Goal: Task Accomplishment & Management: Use online tool/utility

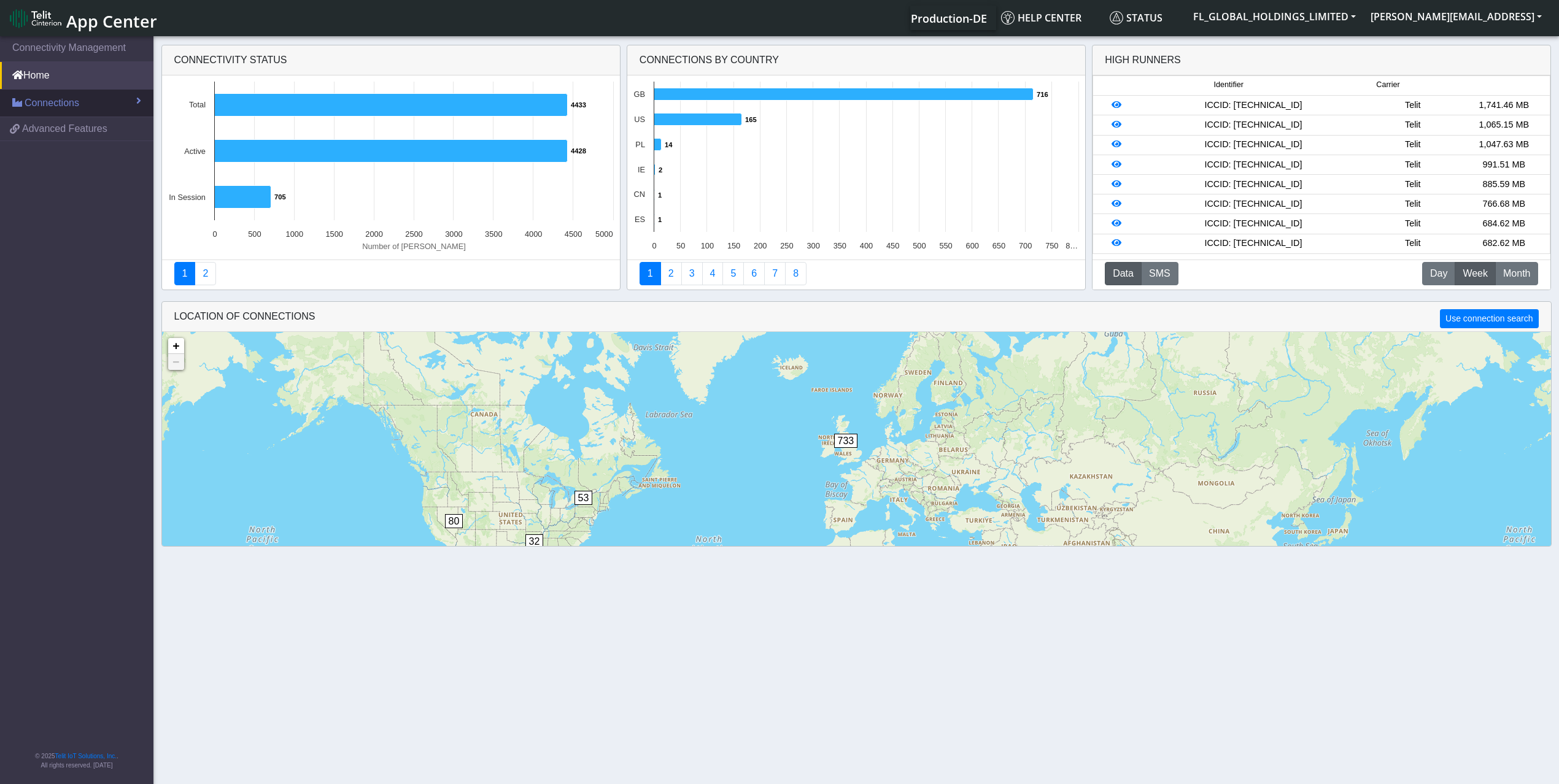
click at [58, 104] on span "Connections" at bounding box center [52, 102] width 54 height 15
click at [49, 127] on link "List" at bounding box center [77, 129] width 153 height 26
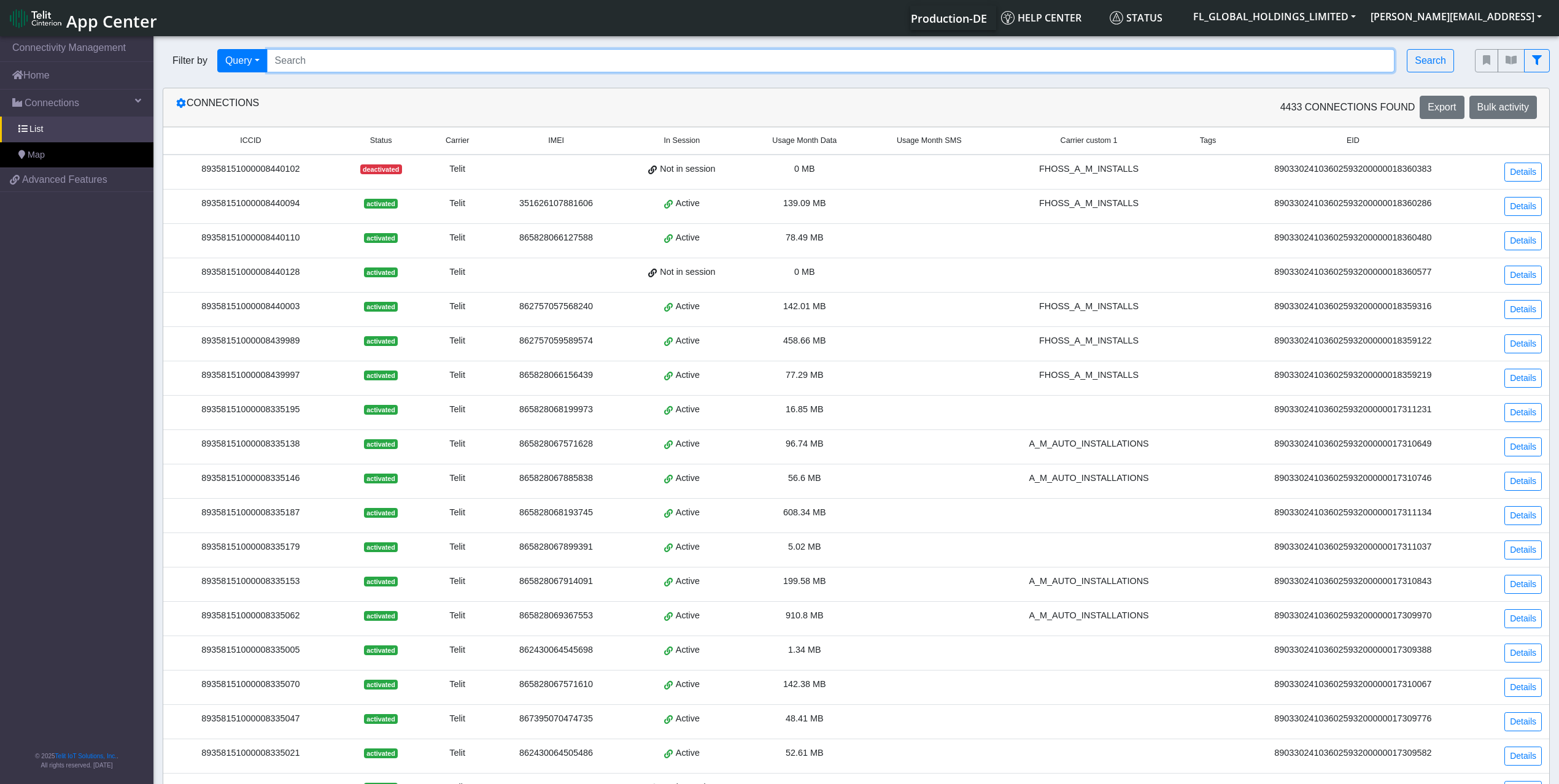
click at [418, 67] on input "Search..." at bounding box center [830, 61] width 1128 height 23
paste input "89358151000008333828"
type input "89358151000008333828"
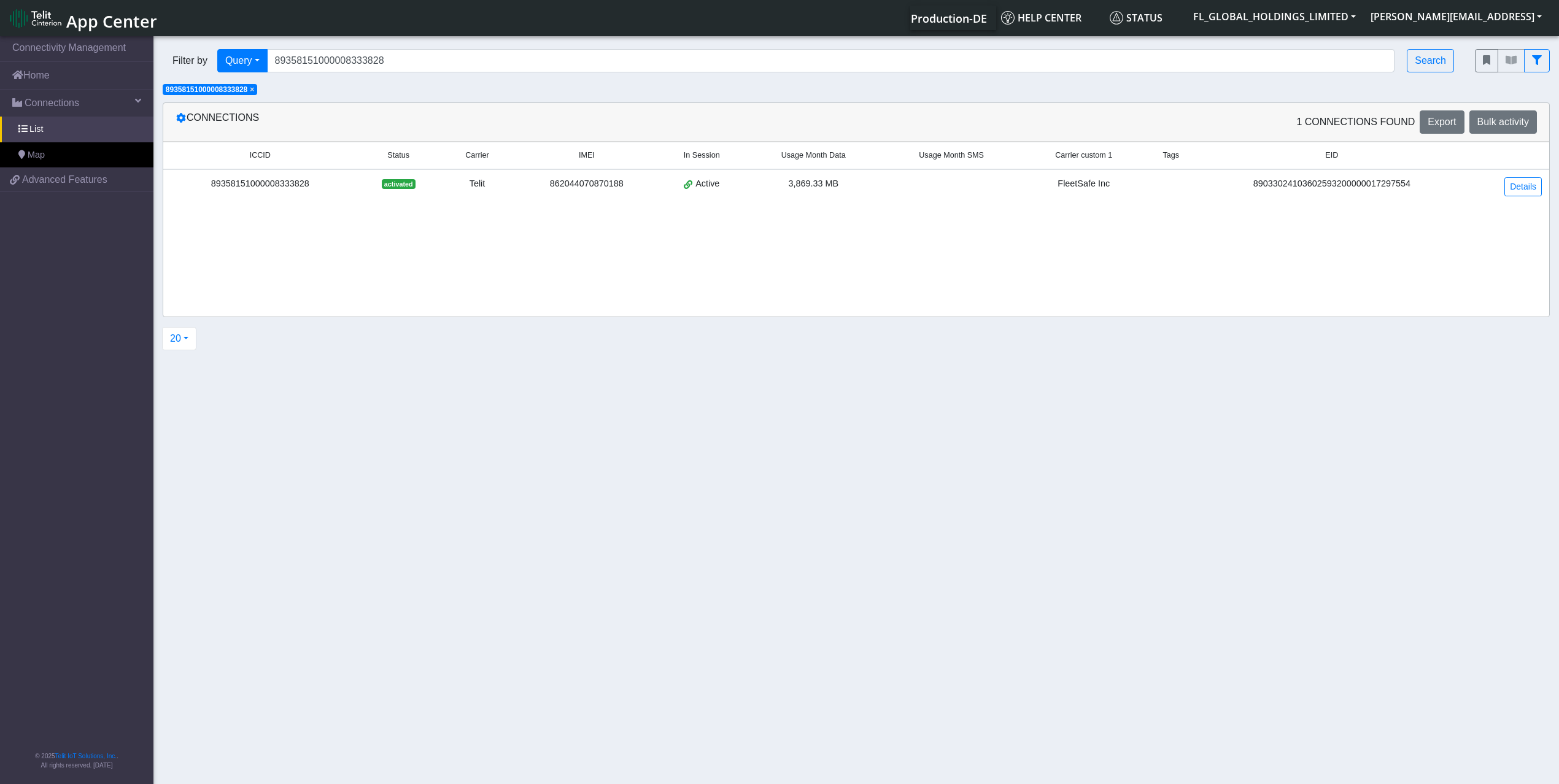
drag, startPoint x: 308, startPoint y: 187, endPoint x: 211, endPoint y: 187, distance: 97.0
click at [211, 187] on div "89358151000008333828" at bounding box center [259, 184] width 179 height 13
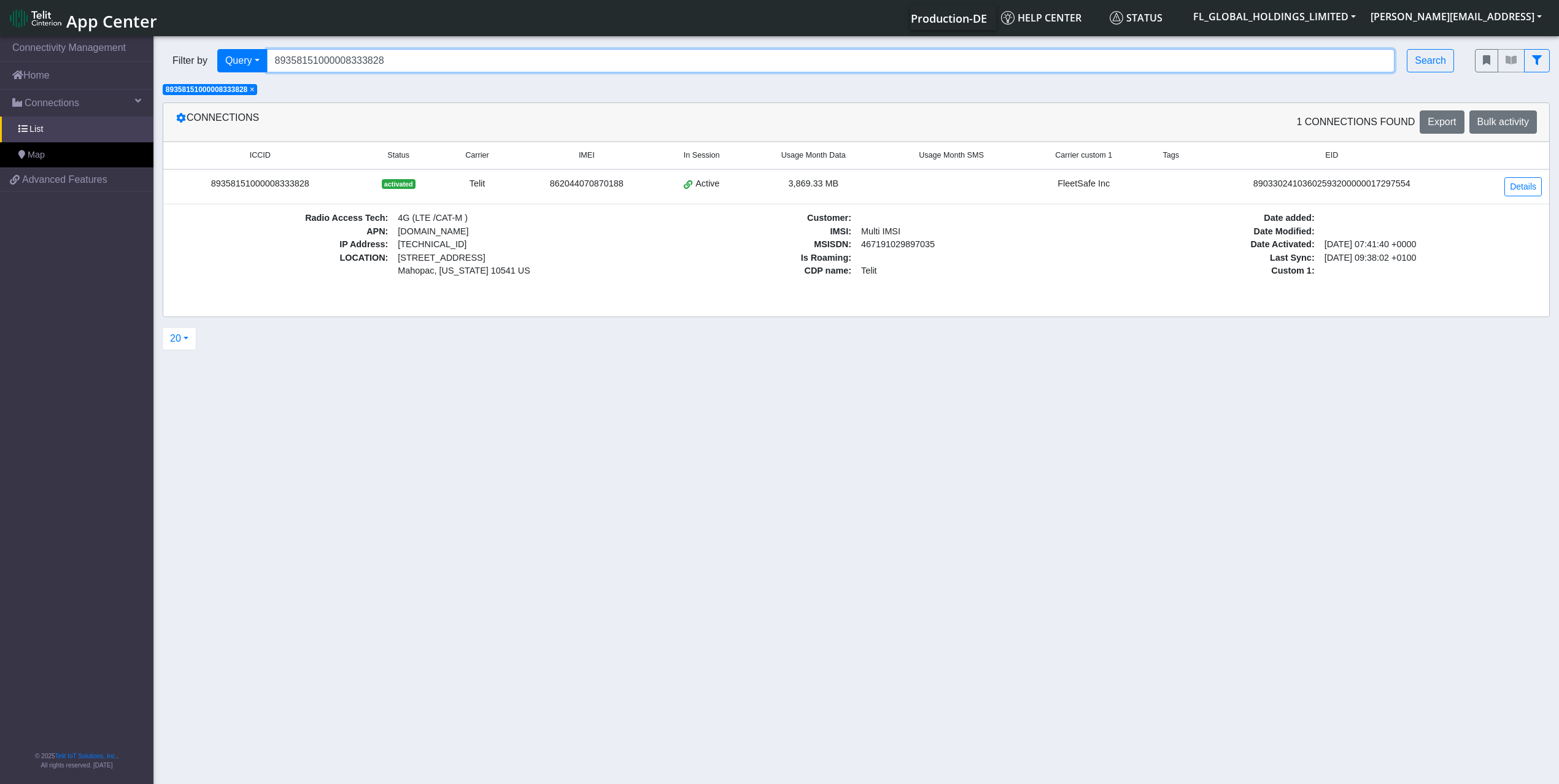
click at [423, 67] on input "89358151000008333828" at bounding box center [830, 61] width 1128 height 23
click at [423, 64] on input "89358151000008333828" at bounding box center [830, 61] width 1128 height 23
paste input "89358151000030506854"
type input "89358151000030506854"
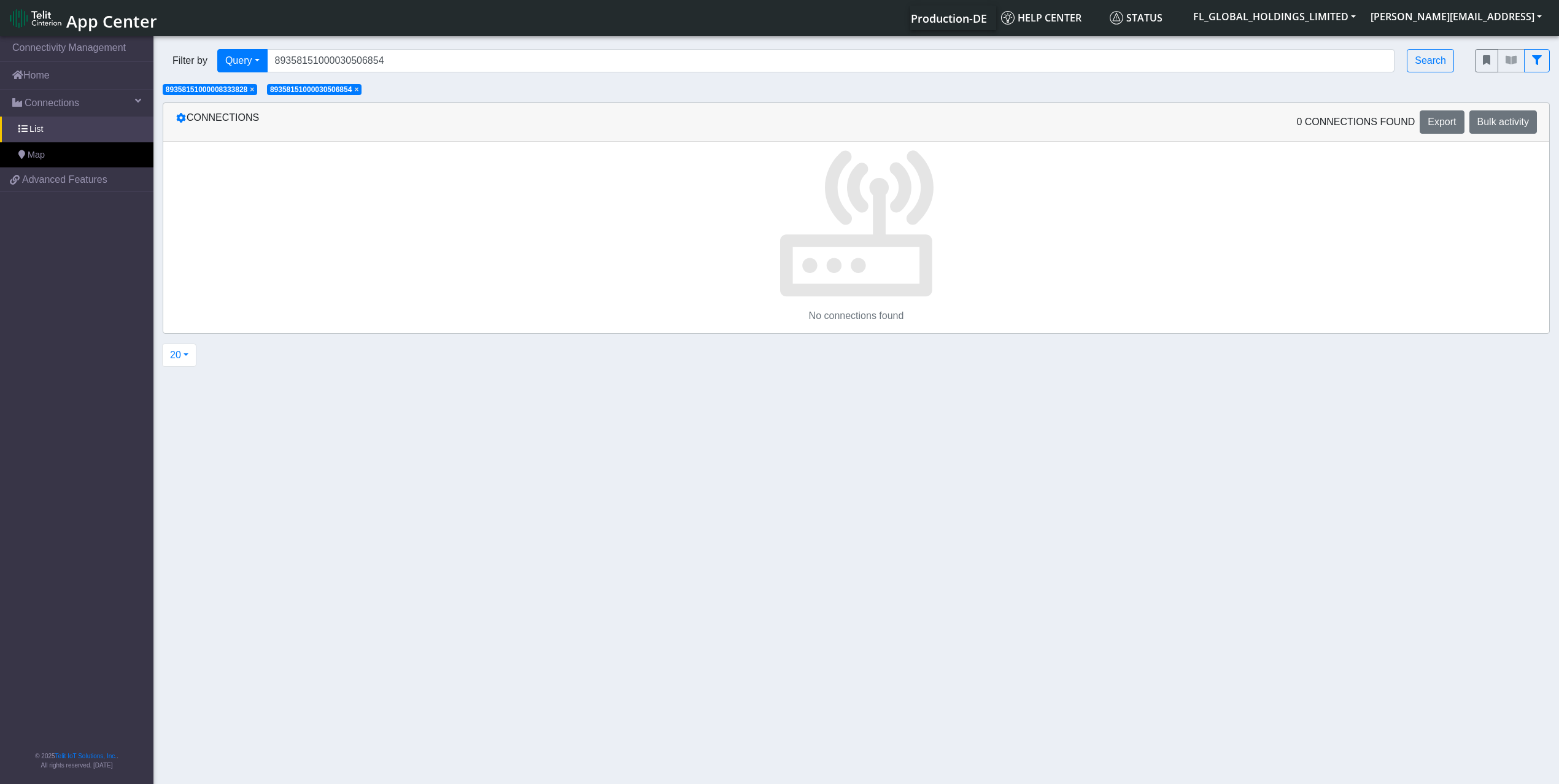
click at [254, 91] on span "×" at bounding box center [251, 90] width 4 height 9
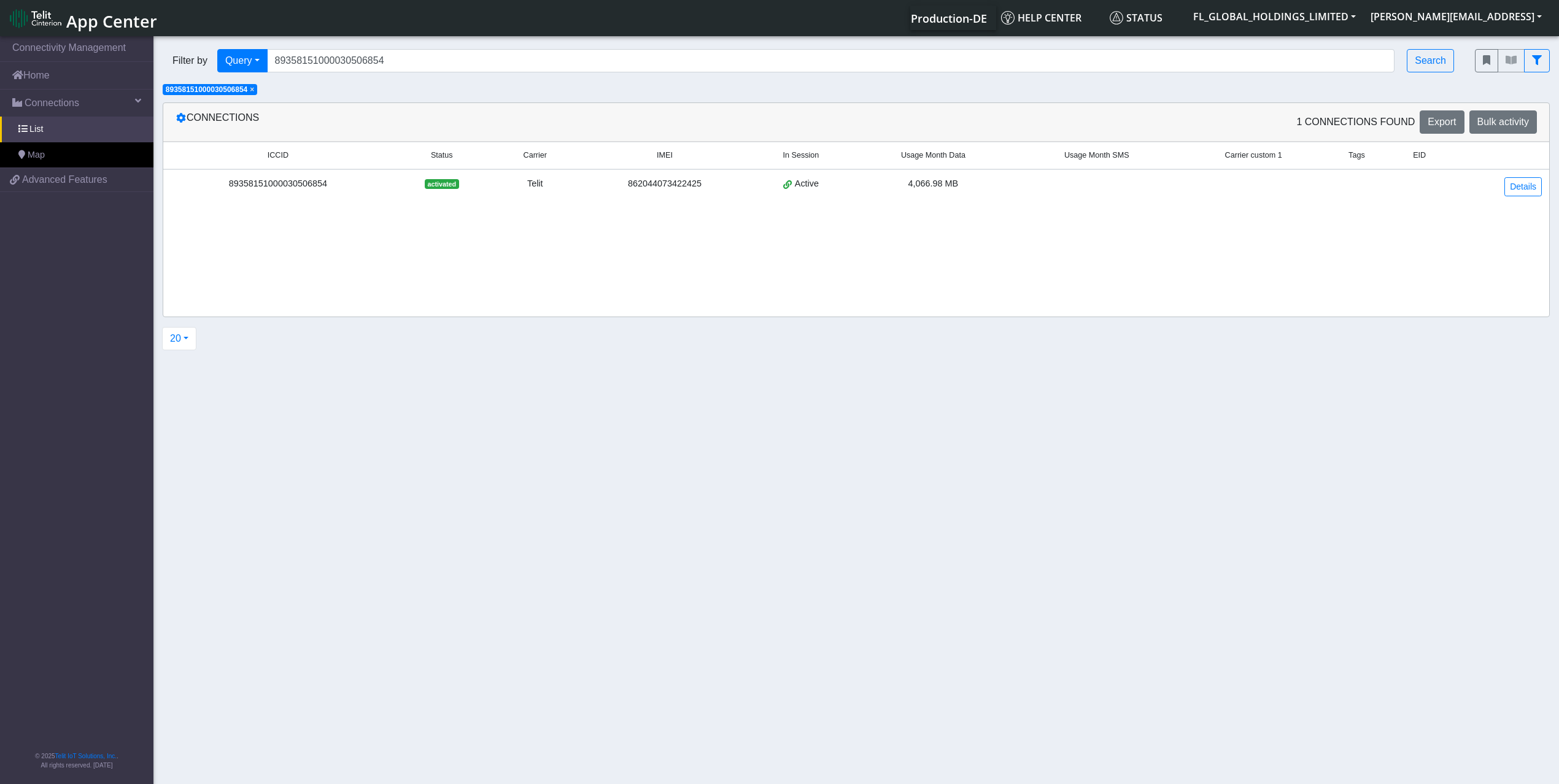
click at [273, 185] on div "89358151000030506854" at bounding box center [277, 184] width 215 height 13
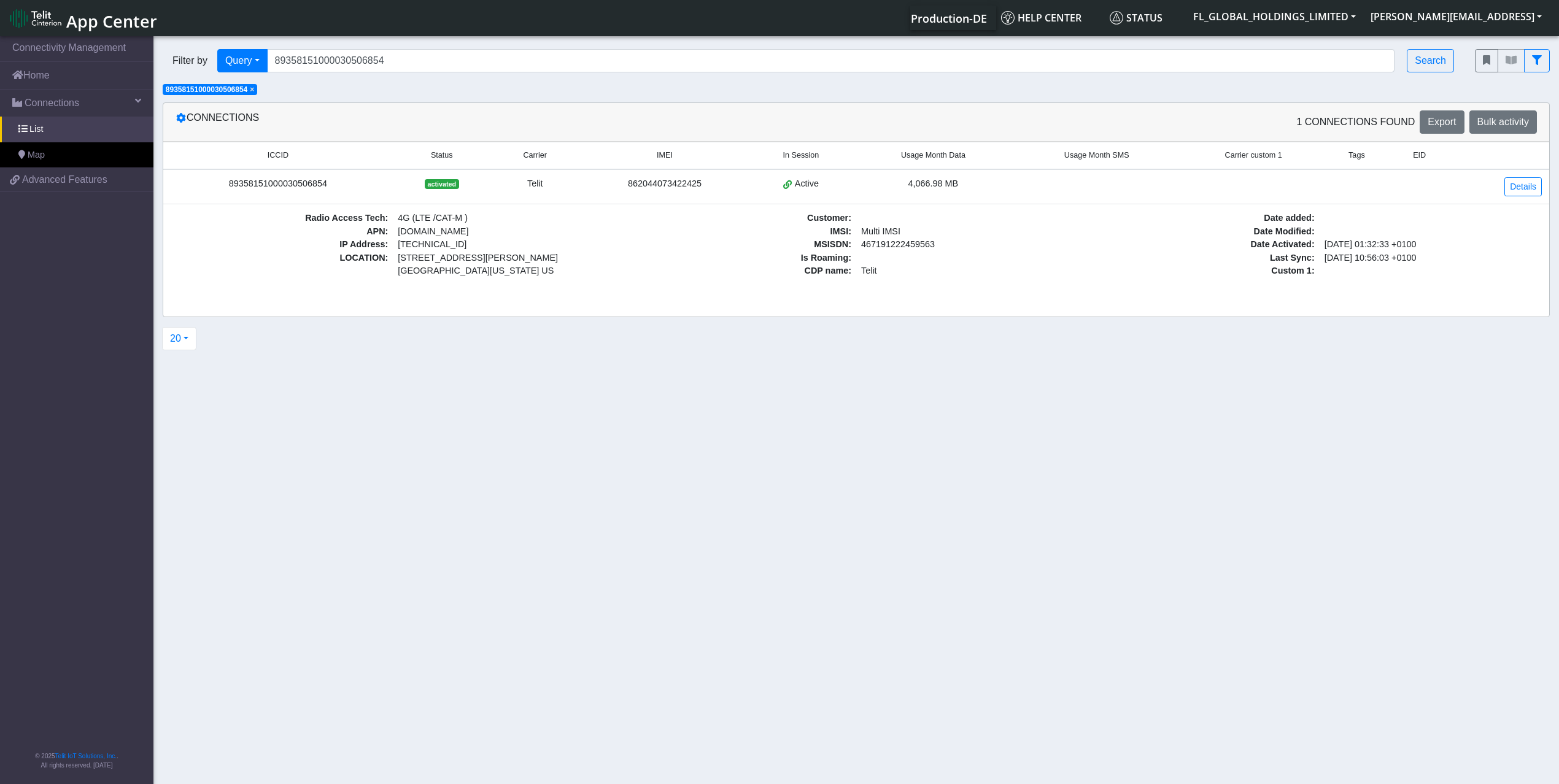
drag, startPoint x: 327, startPoint y: 188, endPoint x: 234, endPoint y: 190, distance: 93.0
click at [232, 190] on div "89358151000030506854" at bounding box center [277, 184] width 215 height 13
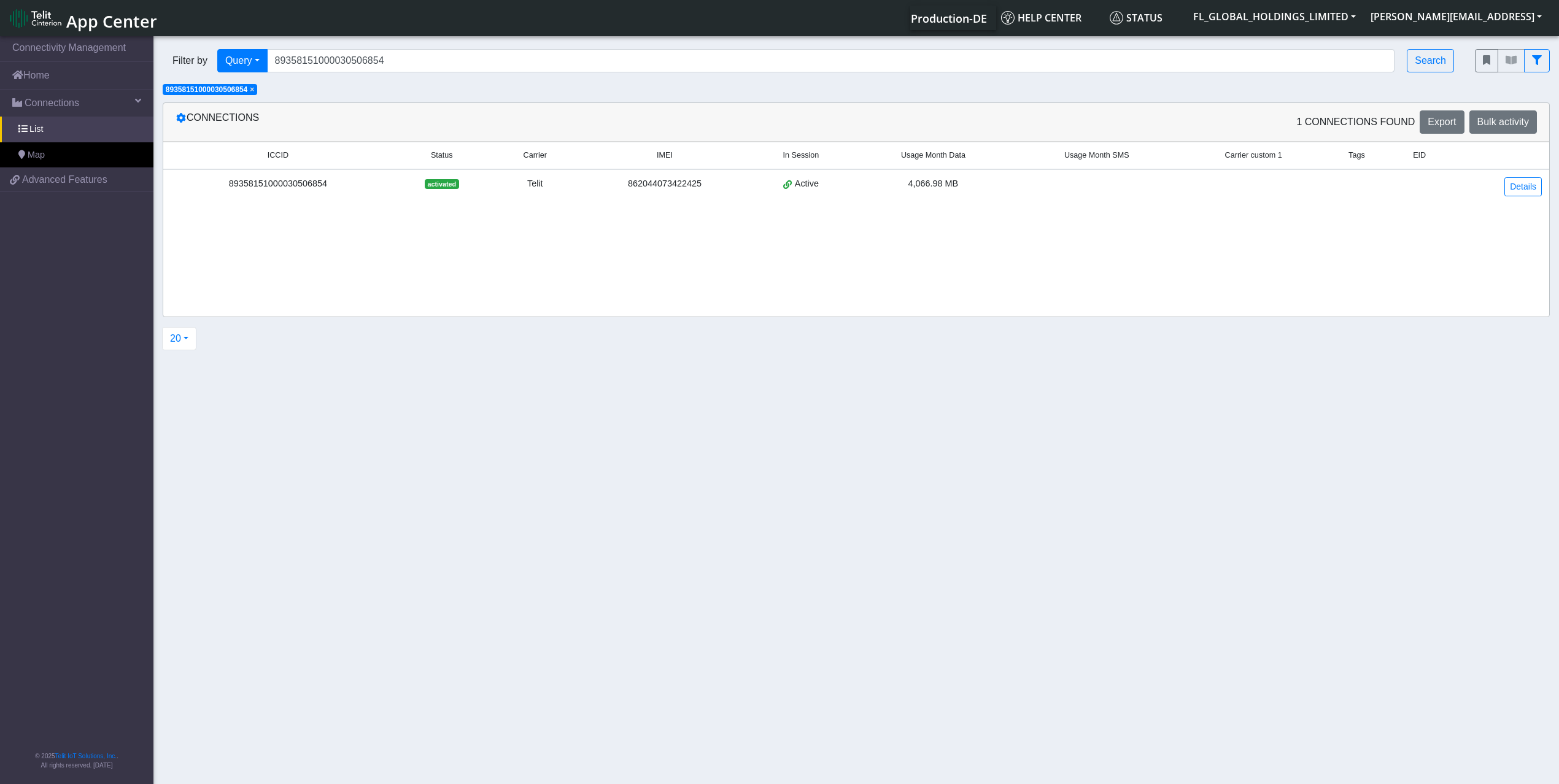
copy div "89358151000030506854"
click at [42, 147] on link "Map" at bounding box center [77, 155] width 153 height 26
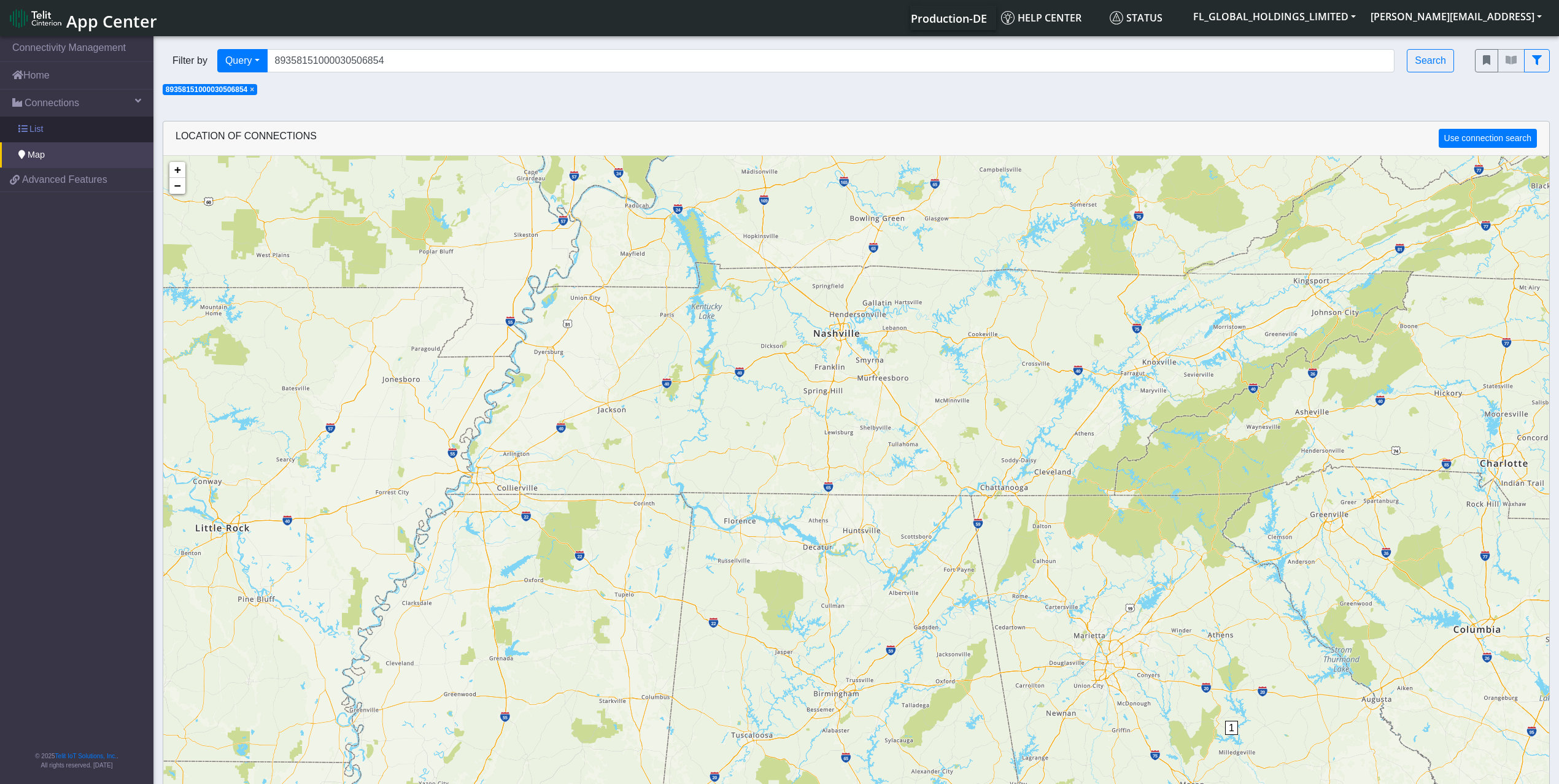
click at [45, 131] on link "List" at bounding box center [77, 129] width 153 height 26
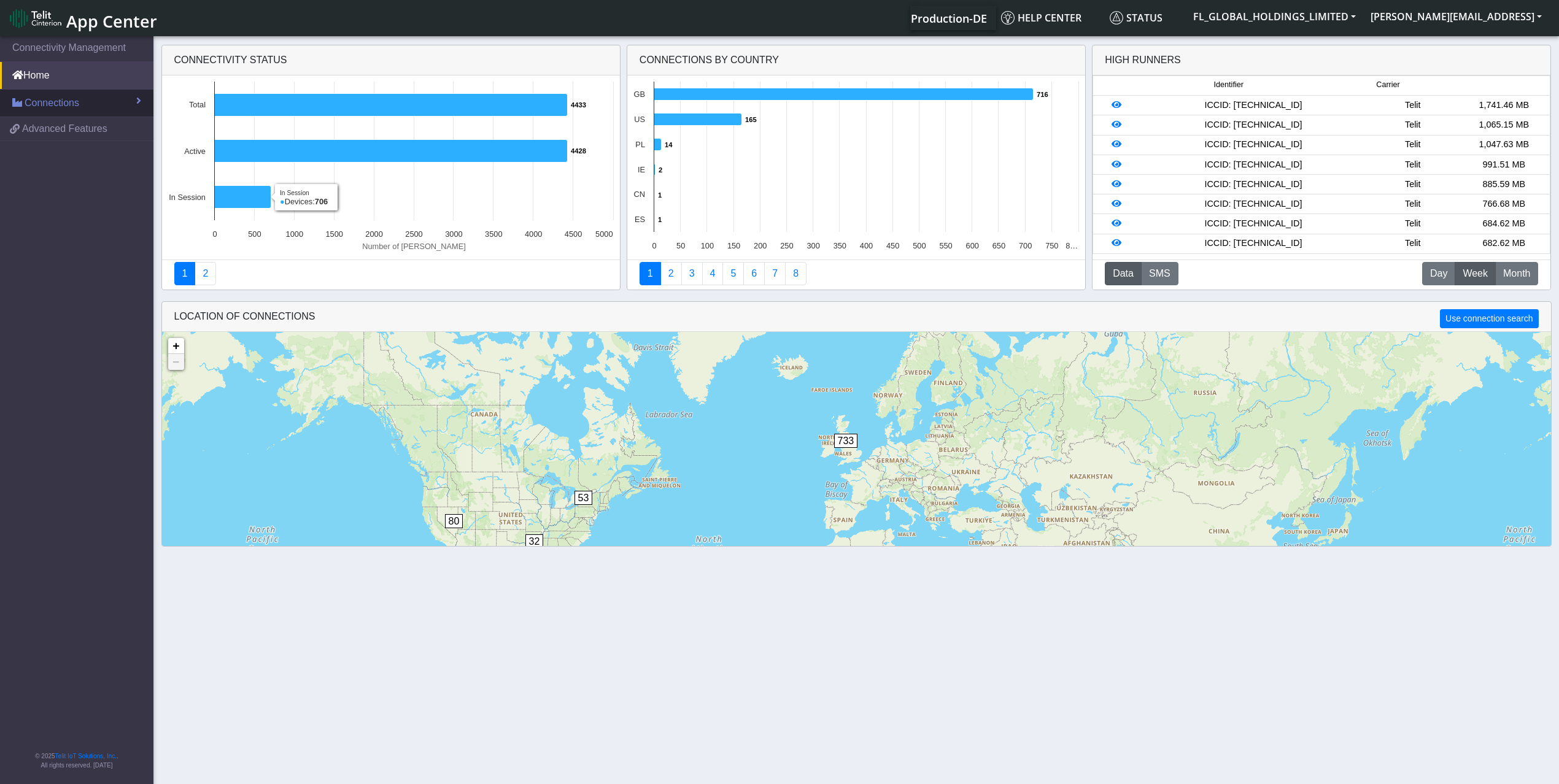
click at [33, 108] on span "Connections" at bounding box center [52, 102] width 54 height 15
click at [49, 128] on link "List" at bounding box center [77, 129] width 153 height 26
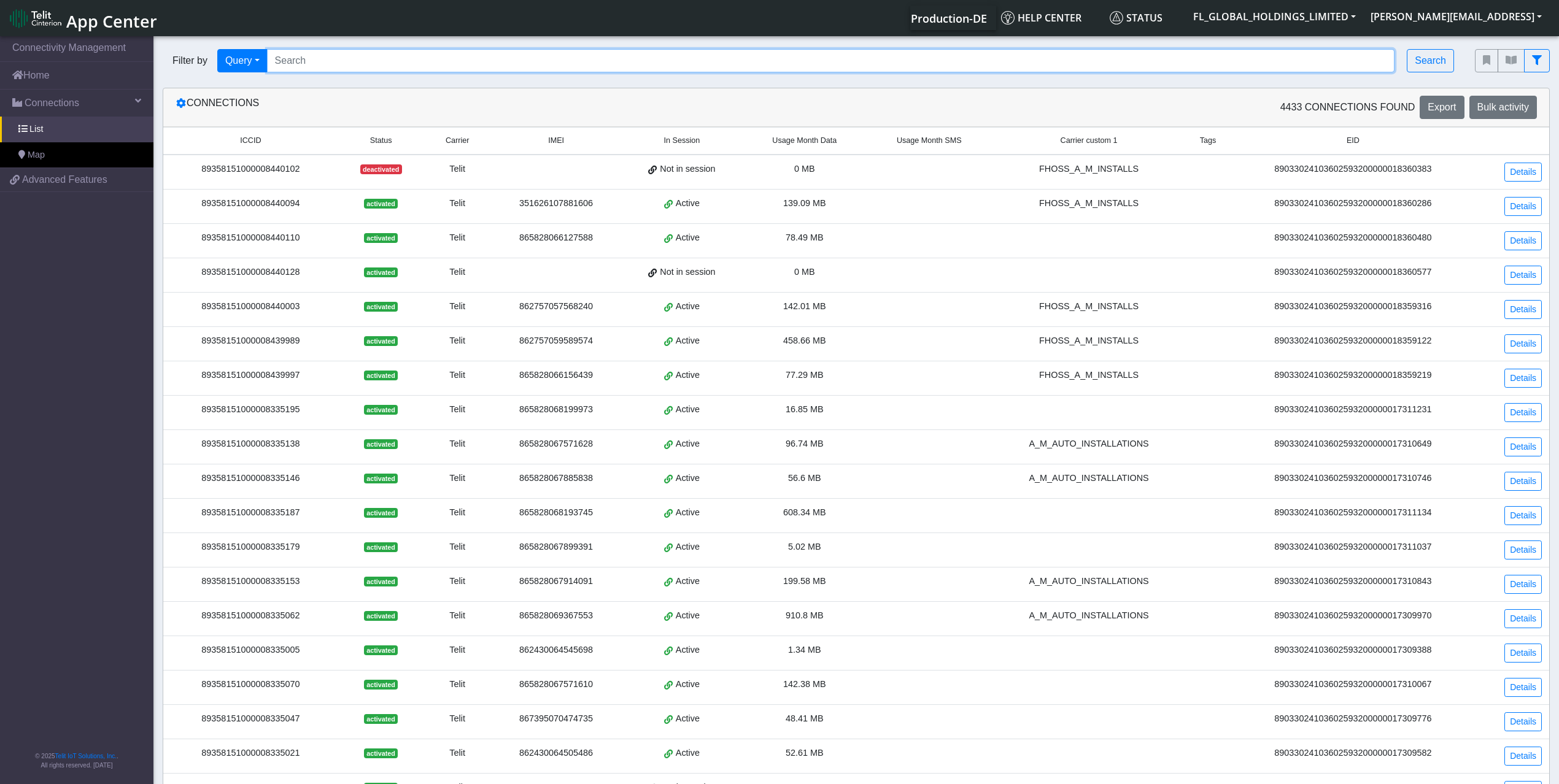
click at [345, 62] on input "Search..." at bounding box center [830, 61] width 1128 height 23
paste input "89358151000030506854"
type input "89358151000030506854"
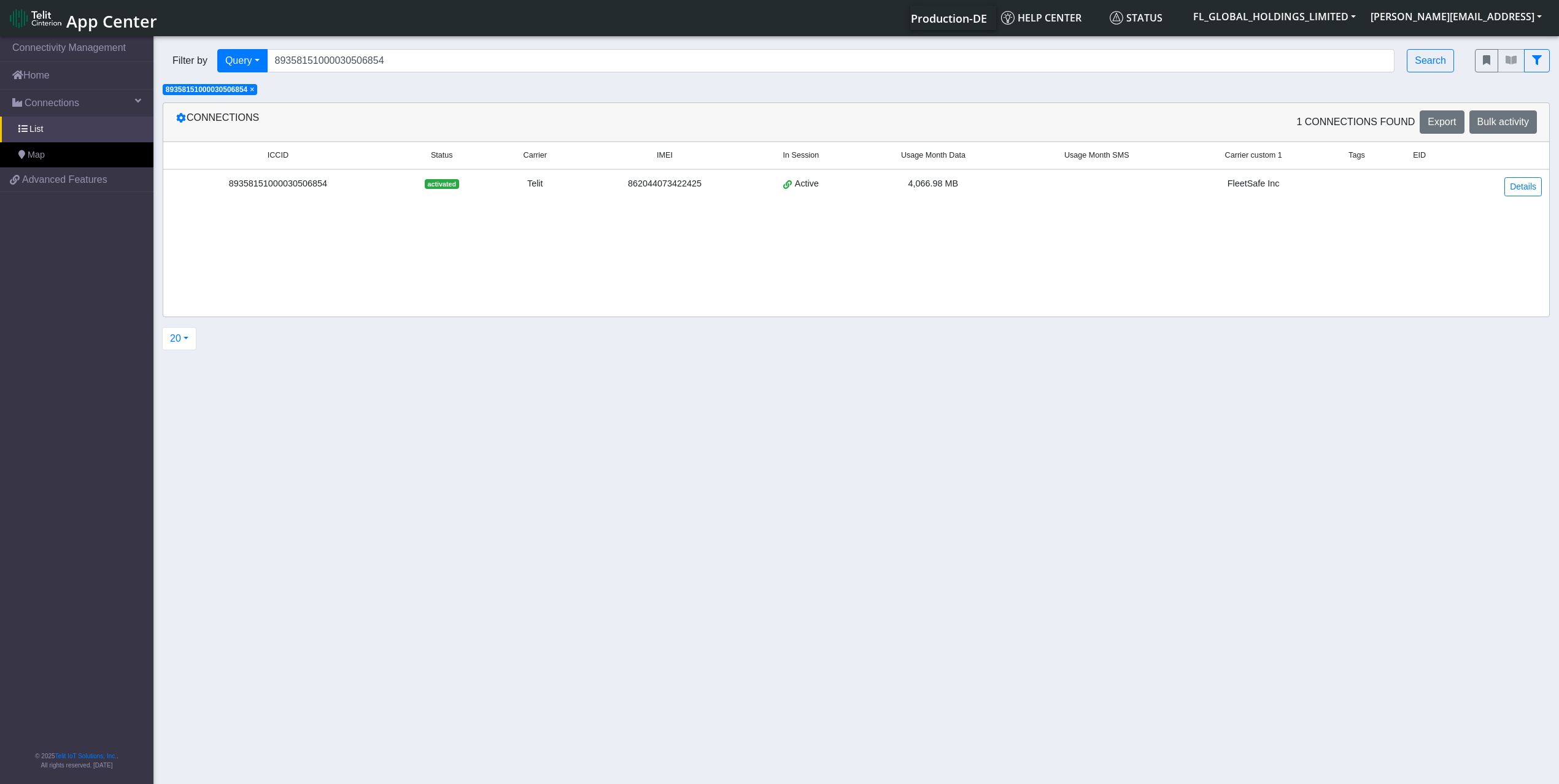
drag, startPoint x: 330, startPoint y: 188, endPoint x: 234, endPoint y: 190, distance: 96.0
click at [234, 190] on div "89358151000030506854" at bounding box center [277, 184] width 215 height 13
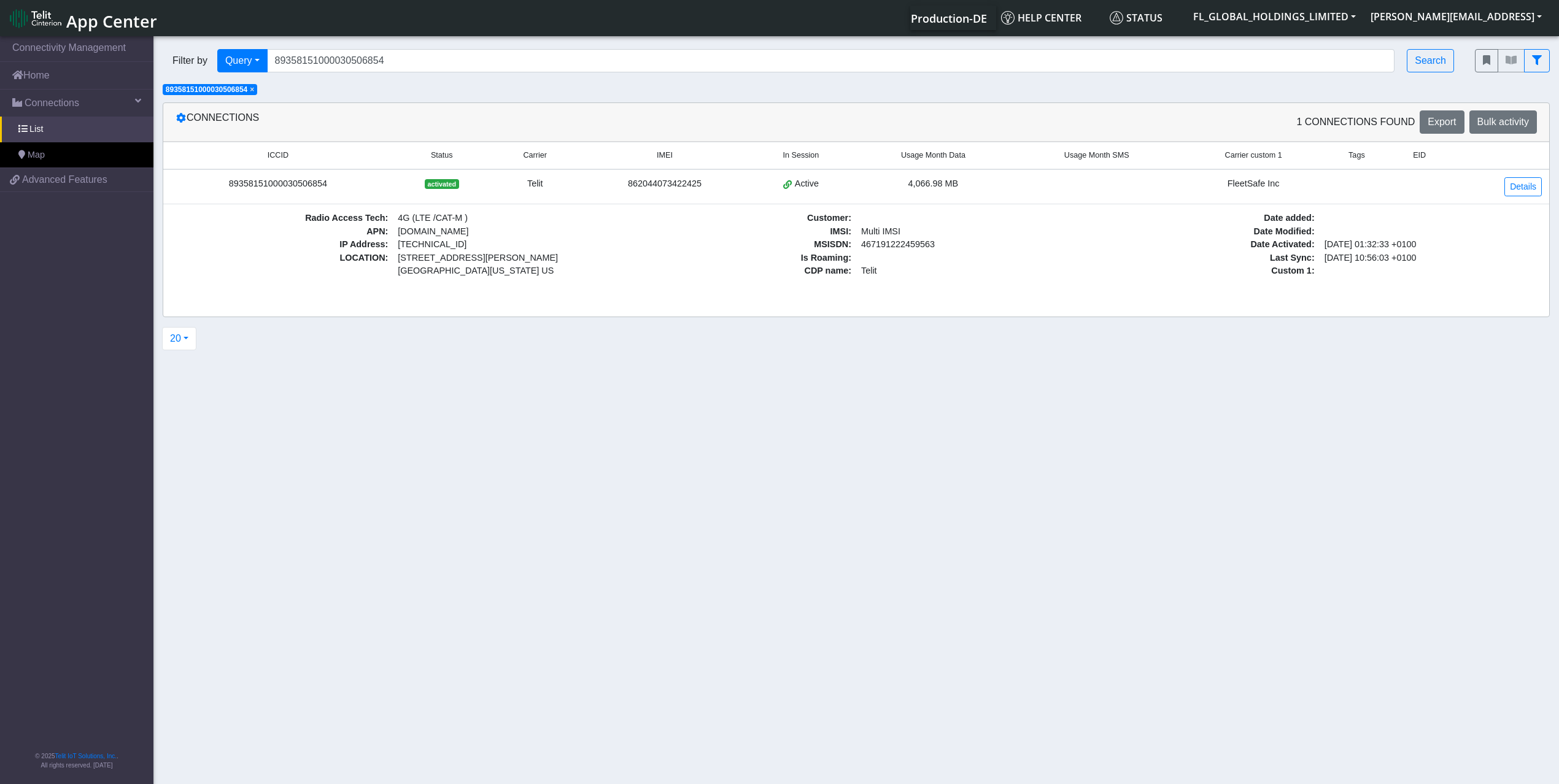
copy div "89358151000030506854"
click at [254, 91] on span "×" at bounding box center [251, 90] width 4 height 9
